Goal: Information Seeking & Learning: Learn about a topic

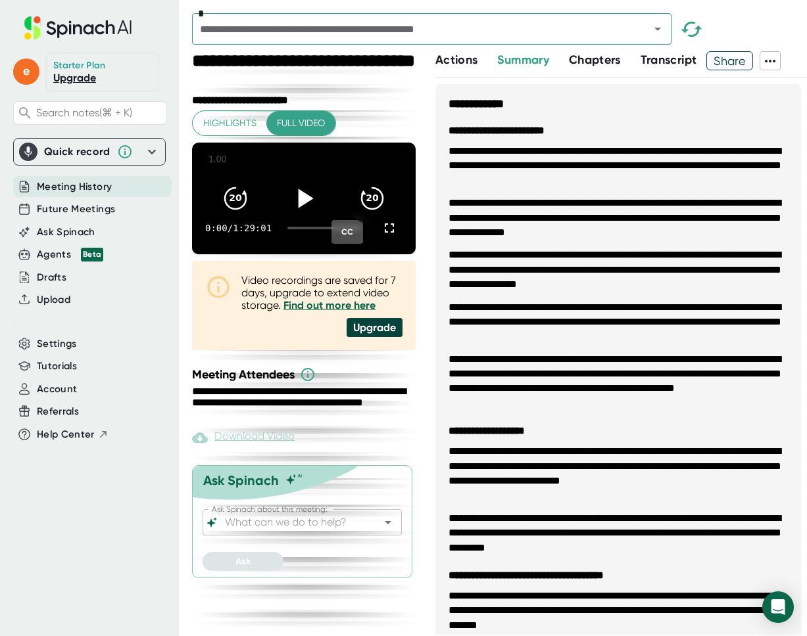
click at [291, 195] on icon at bounding box center [303, 197] width 33 height 33
click at [291, 194] on icon at bounding box center [303, 197] width 33 height 33
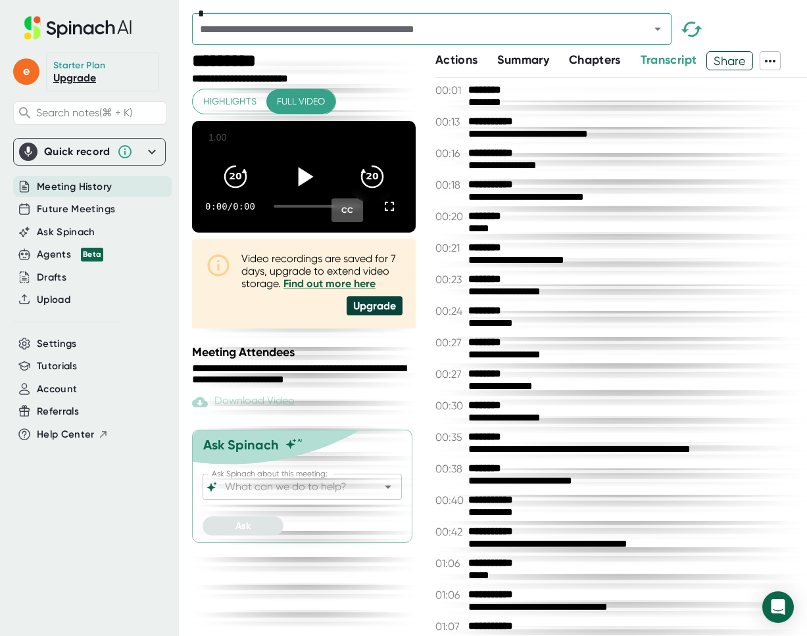
click at [298, 167] on icon at bounding box center [305, 176] width 15 height 19
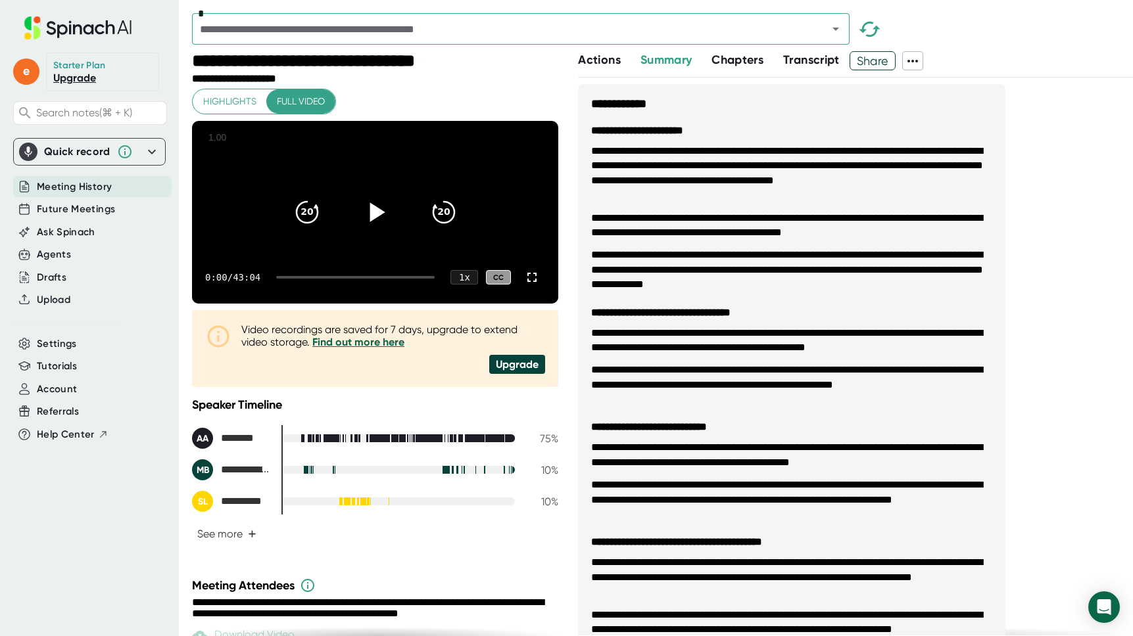
click at [372, 218] on icon at bounding box center [376, 212] width 15 height 19
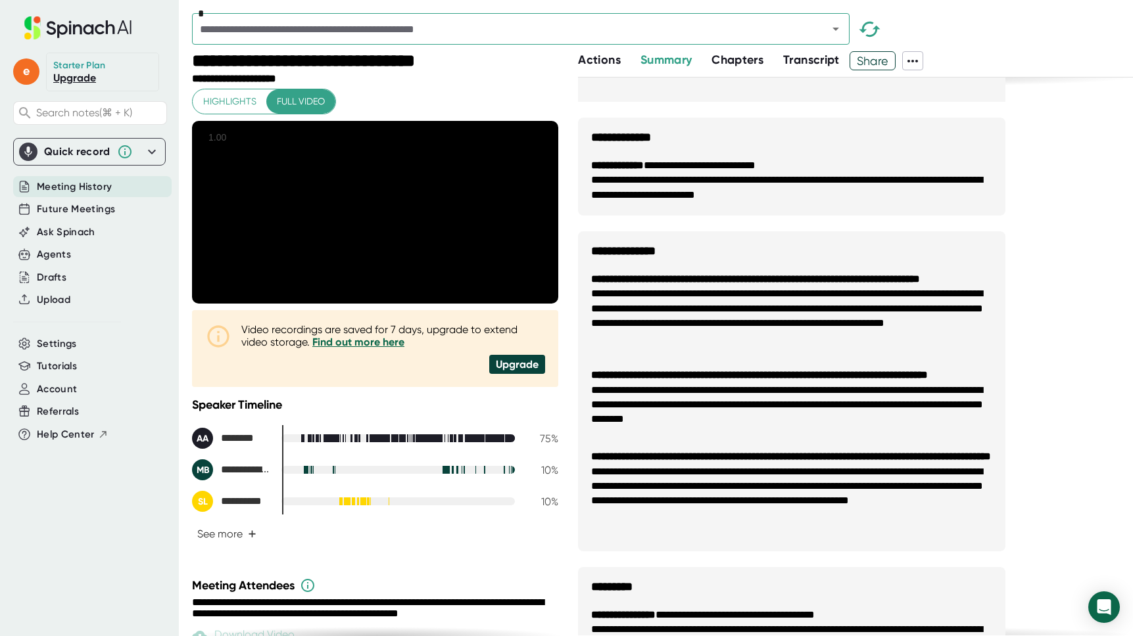
scroll to position [820, 0]
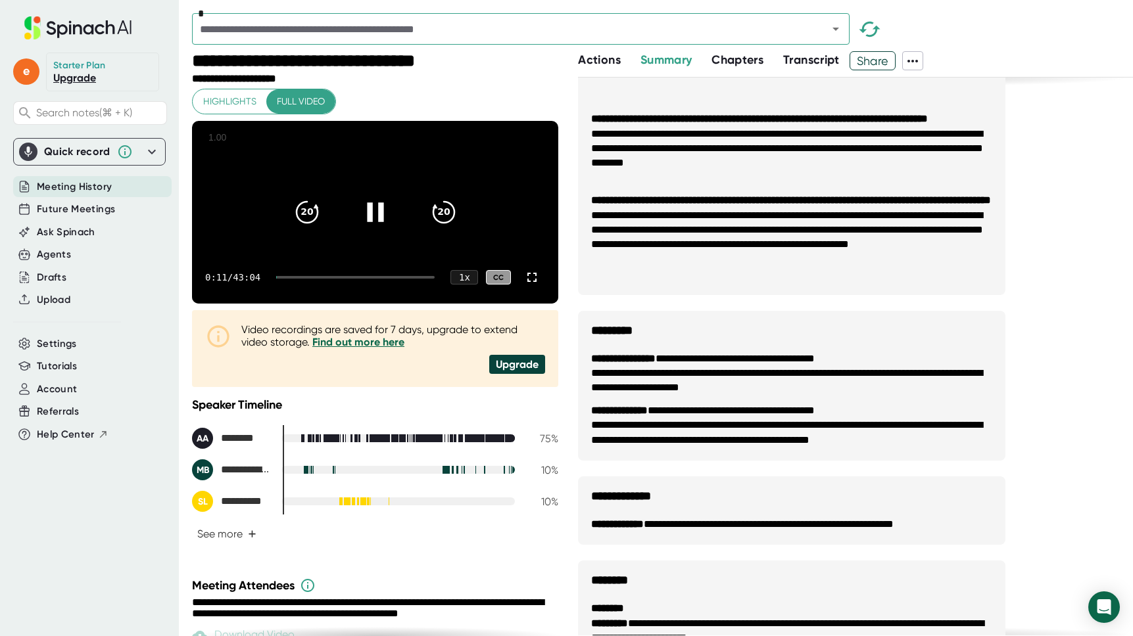
click at [306, 279] on div at bounding box center [355, 277] width 158 height 3
click at [331, 279] on div at bounding box center [355, 277] width 158 height 3
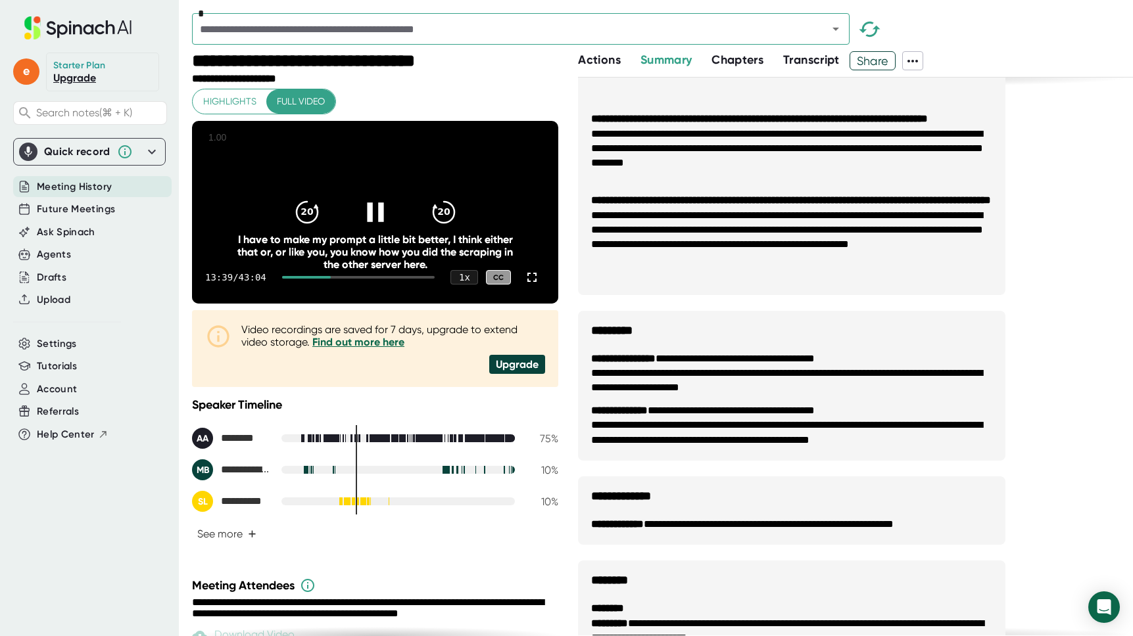
click at [310, 279] on div at bounding box center [306, 277] width 49 height 3
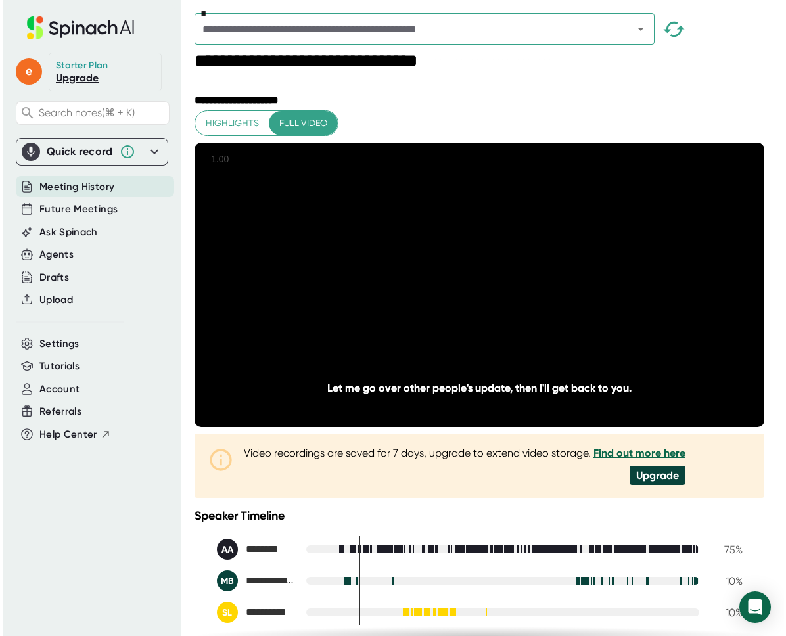
scroll to position [0, 0]
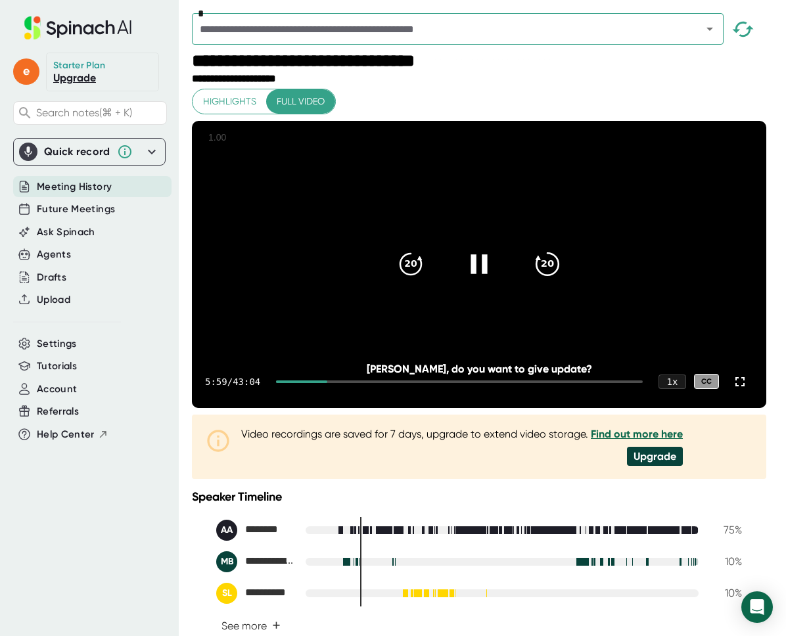
click at [532, 285] on div "20" at bounding box center [547, 264] width 55 height 55
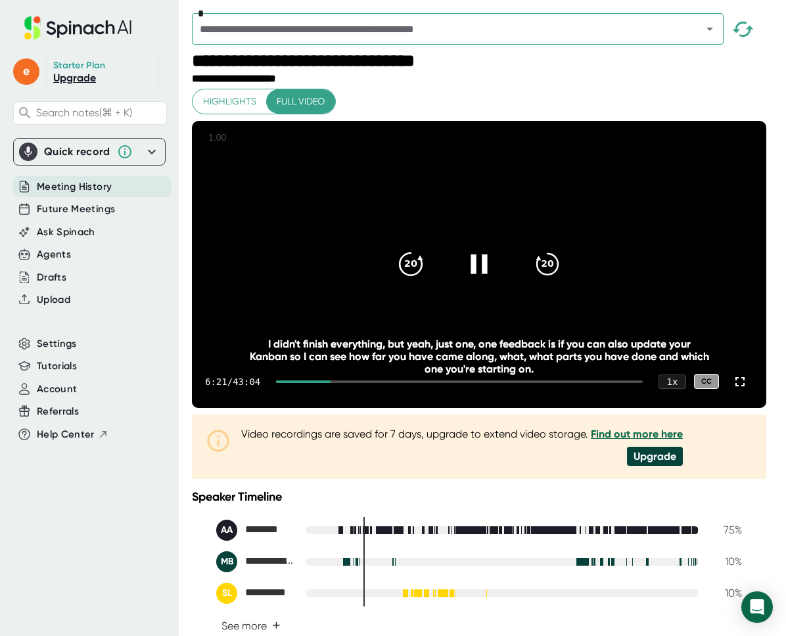
click at [412, 281] on icon "20" at bounding box center [410, 264] width 33 height 33
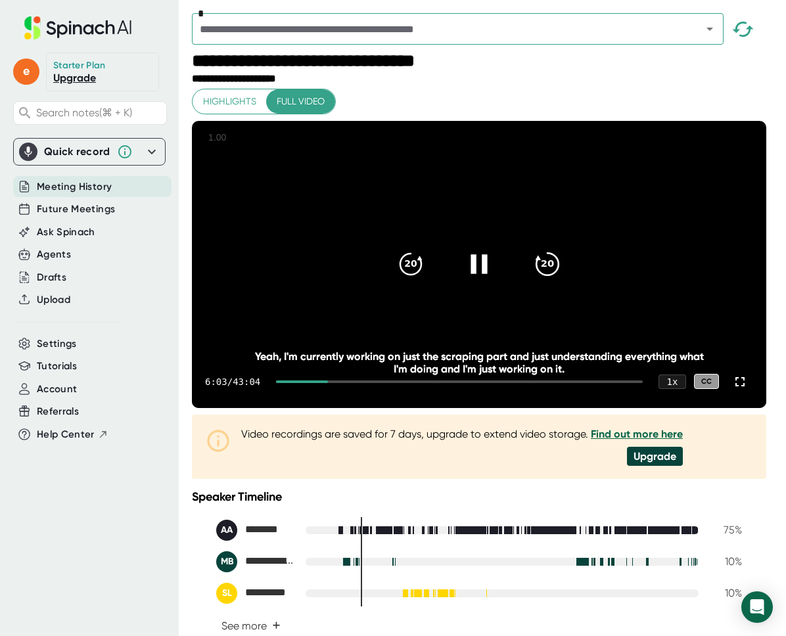
click at [544, 281] on icon "20" at bounding box center [547, 264] width 33 height 33
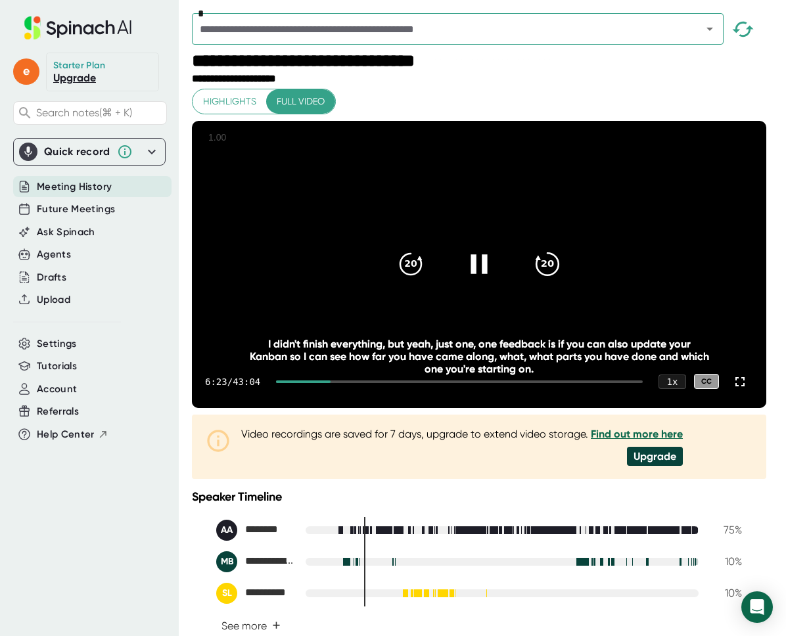
click at [544, 281] on icon "20" at bounding box center [547, 264] width 33 height 33
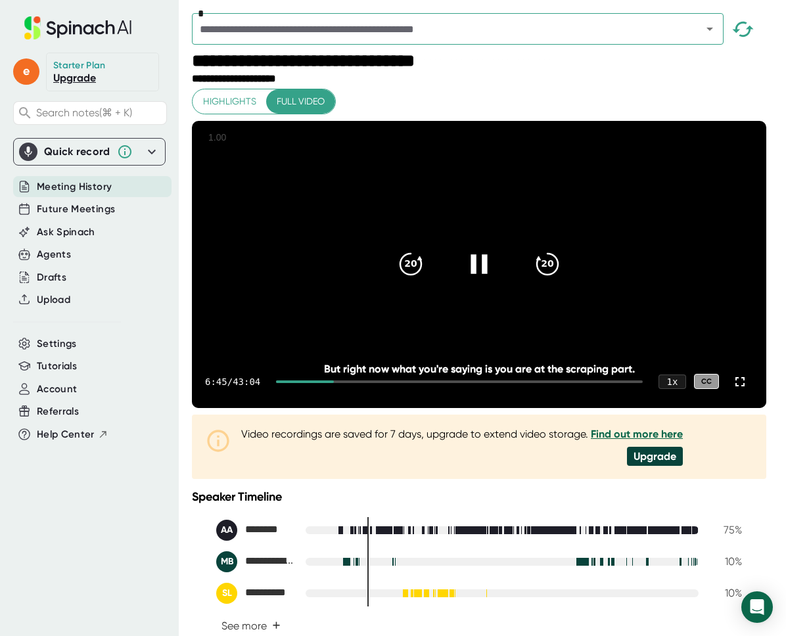
click at [481, 280] on icon at bounding box center [479, 264] width 33 height 33
